Goal: Find specific page/section: Find specific page/section

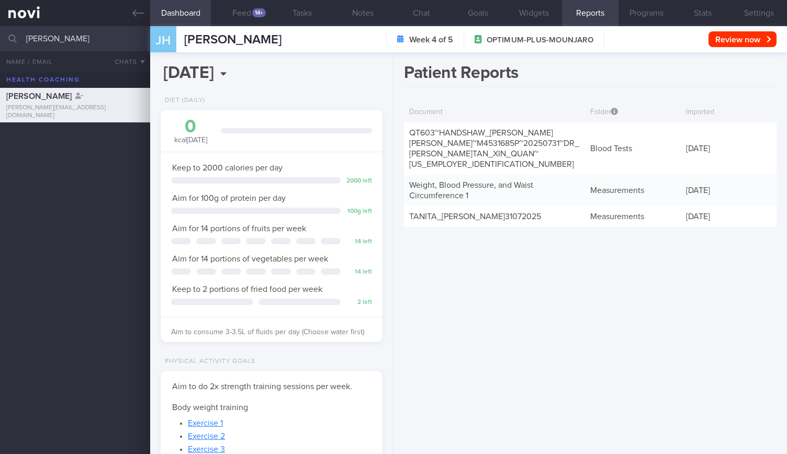
scroll to position [-261, 0]
click at [106, 38] on input "[PERSON_NAME]" at bounding box center [393, 38] width 787 height 25
type input "H"
type input "[PERSON_NAME]"
click at [104, 155] on div "[PERSON_NAME] [EMAIL_ADDRESS][DOMAIN_NAME] 10.8 16.1" at bounding box center [393, 139] width 787 height 35
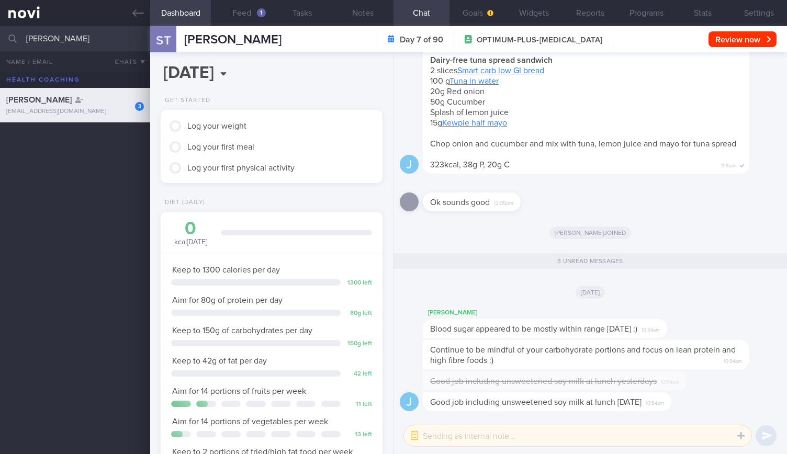
scroll to position [127, 199]
click at [245, 16] on button "Feed 1" at bounding box center [241, 13] width 61 height 26
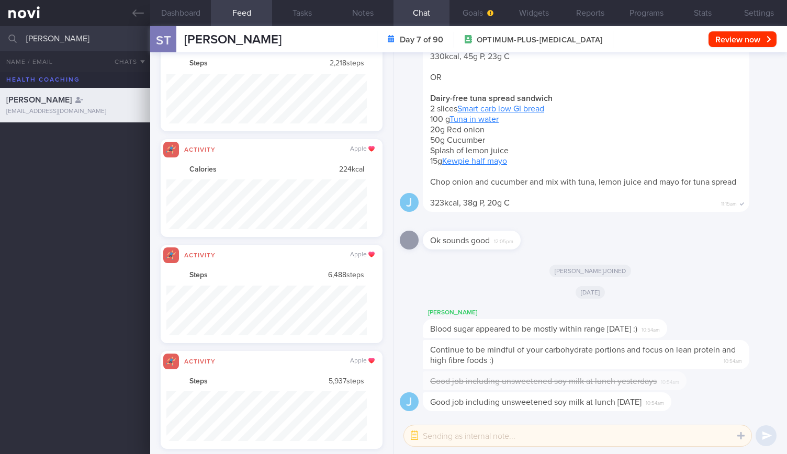
scroll to position [49, 200]
